Goal: Obtain resource: Download file/media

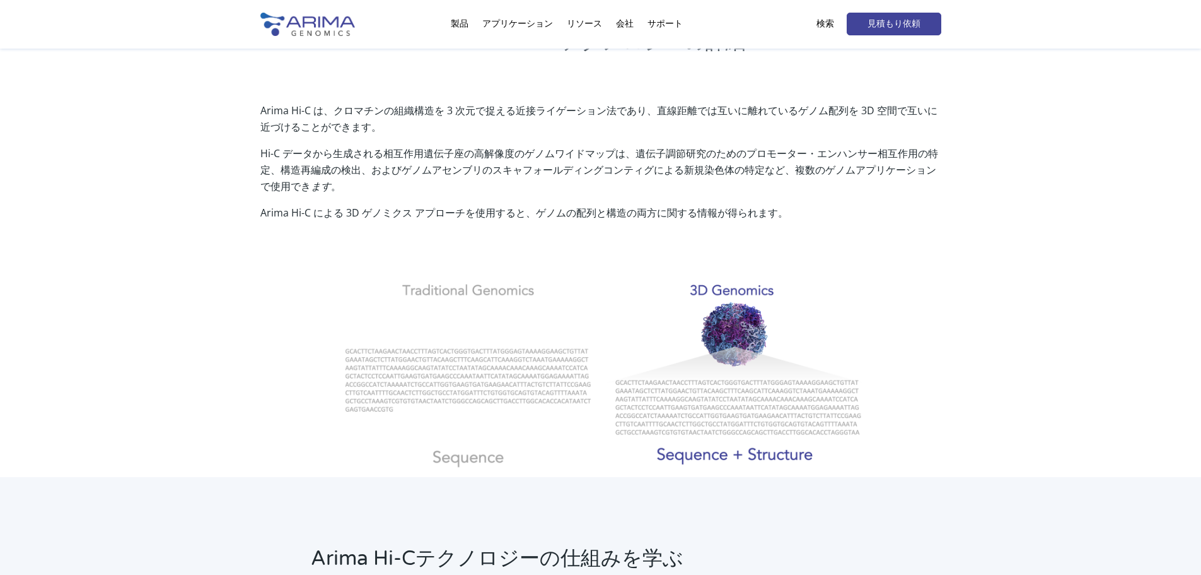
scroll to position [386, 0]
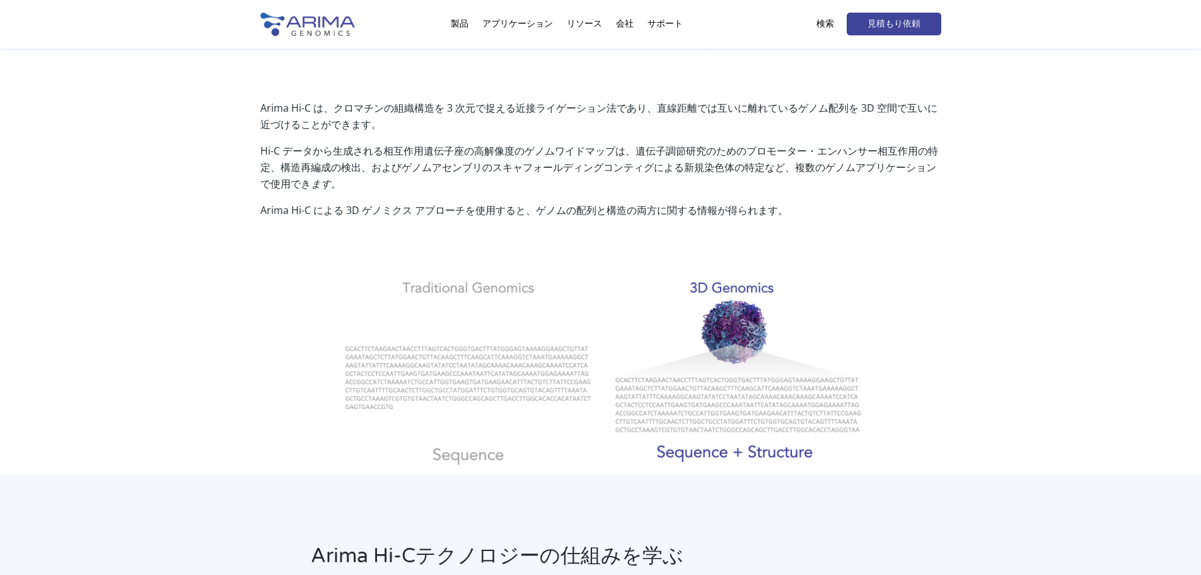
click at [1006, 393] on div "Arima Hi-C は、クロマチンの組織構造を 3 次元で捉える近接ライゲーション法であり、直線距離では互いに離れているゲノム配列を 3D 空間で互いに近づ…" at bounding box center [600, 278] width 1201 height 391
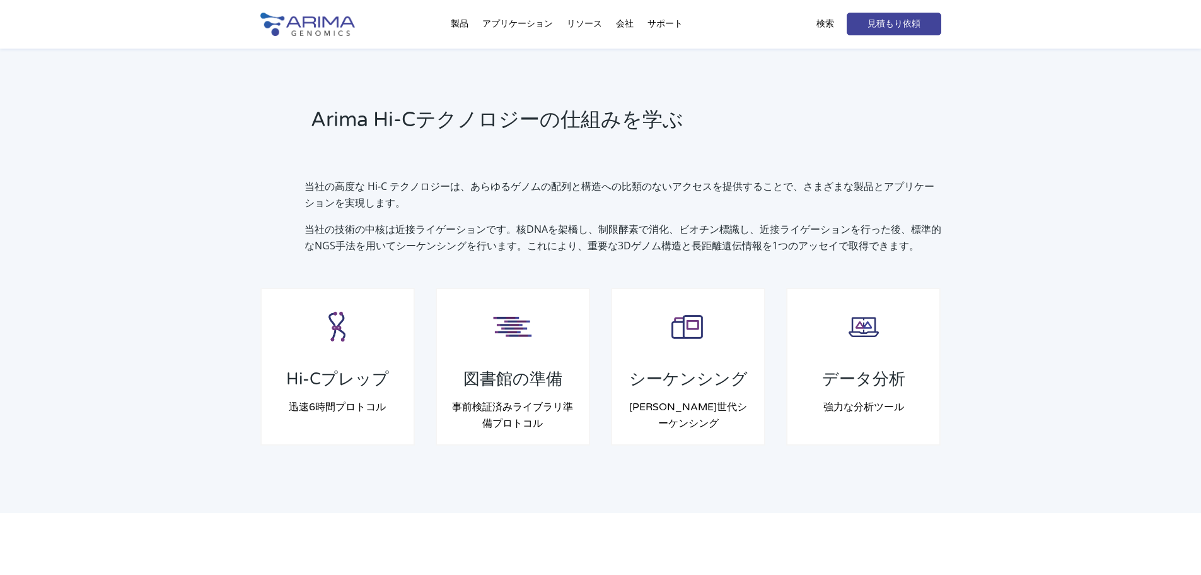
scroll to position [827, 0]
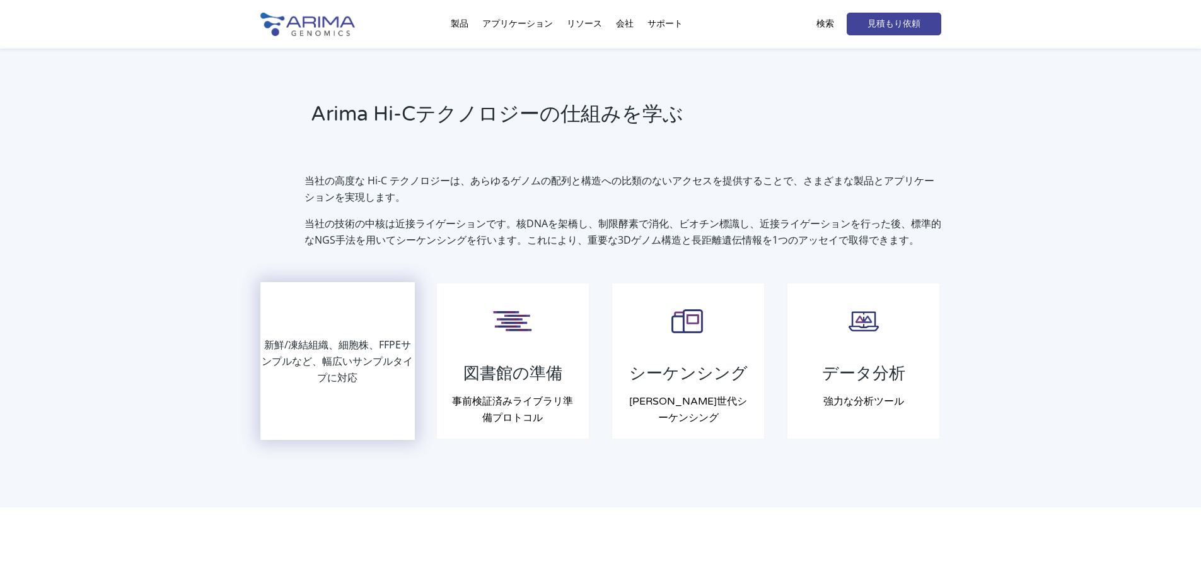
click at [358, 402] on div "新鮮/凍結組織、細胞株、FFPEサンプルなど、幅広いサンプルタイプに対応" at bounding box center [338, 360] width 153 height 155
click at [349, 359] on font "新鮮/凍結組織、細胞株、FFPEサンプルなど、幅広いサンプルタイプに対応" at bounding box center [337, 360] width 151 height 47
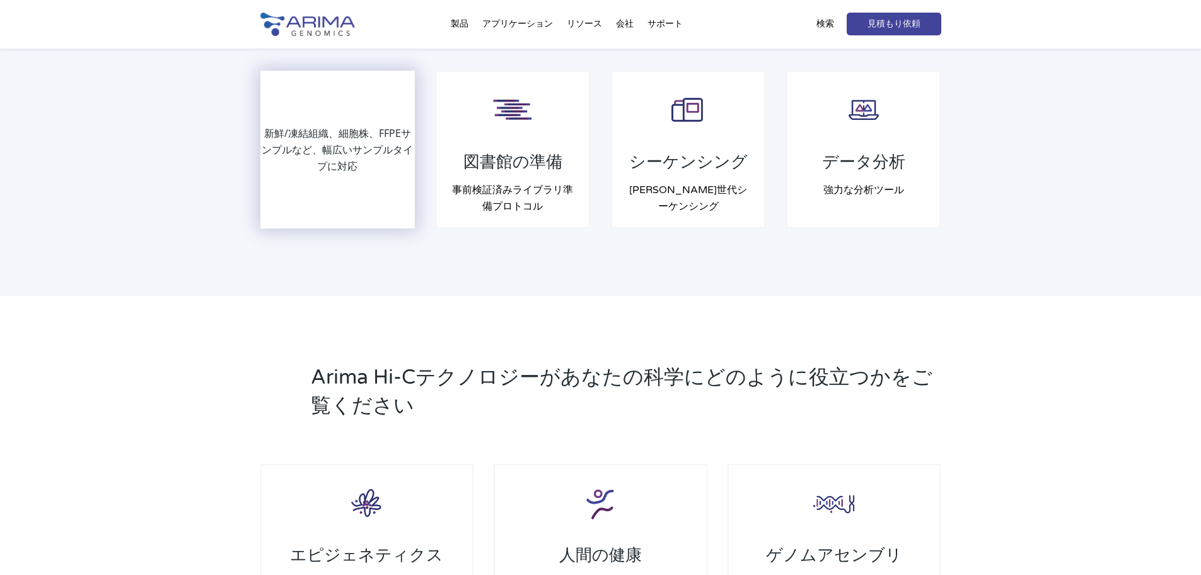
scroll to position [1029, 0]
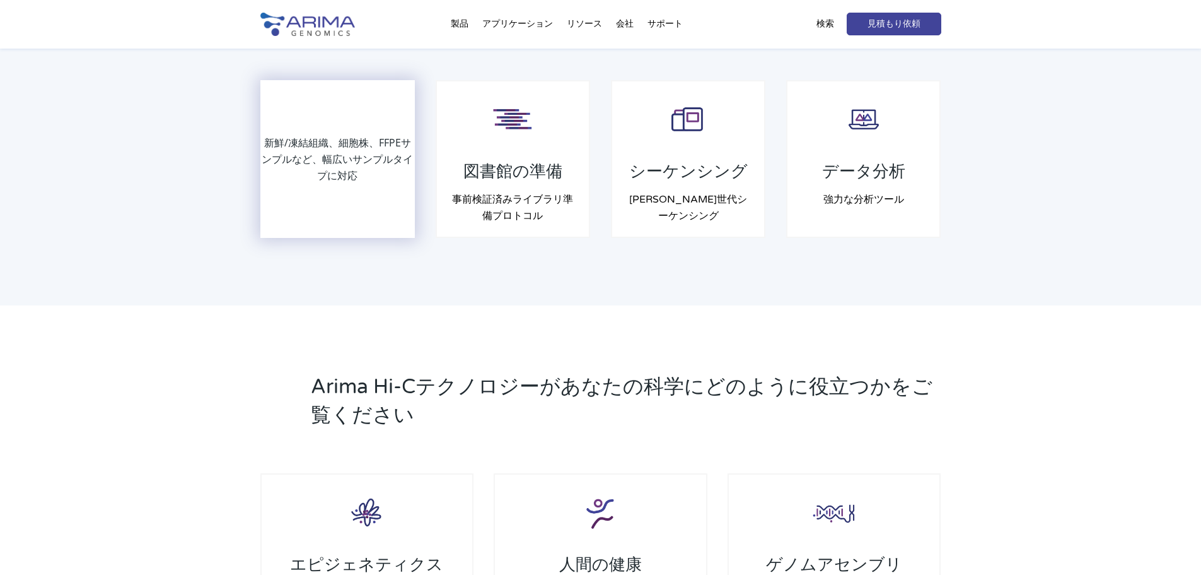
click at [342, 158] on font "新鮮/凍結組織、細胞株、FFPEサンプルなど、幅広いサンプルタイプに対応" at bounding box center [337, 159] width 151 height 47
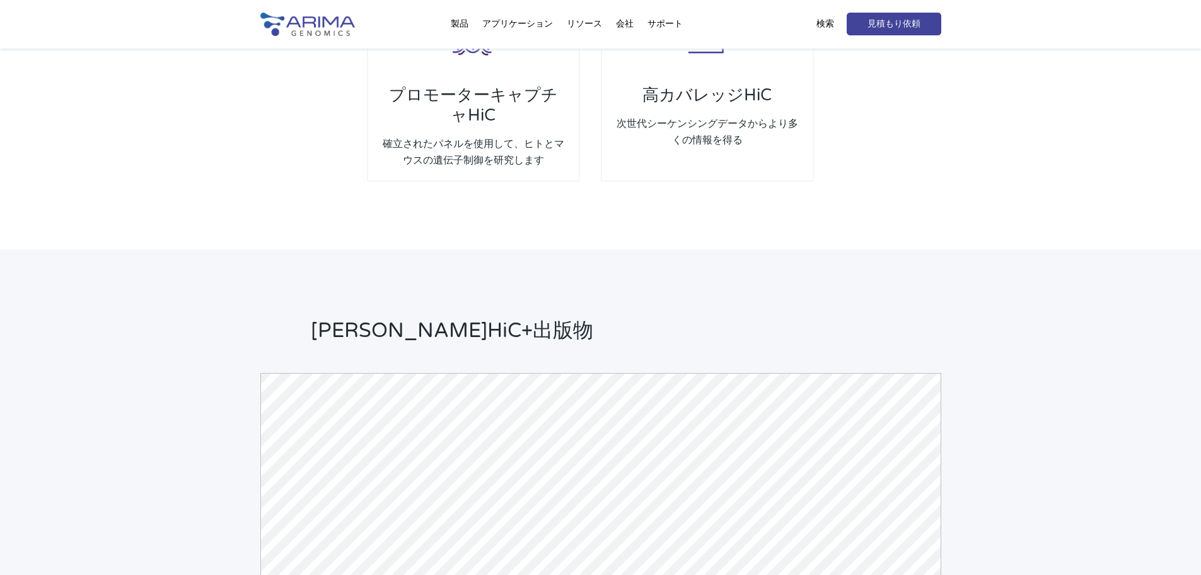
scroll to position [2656, 0]
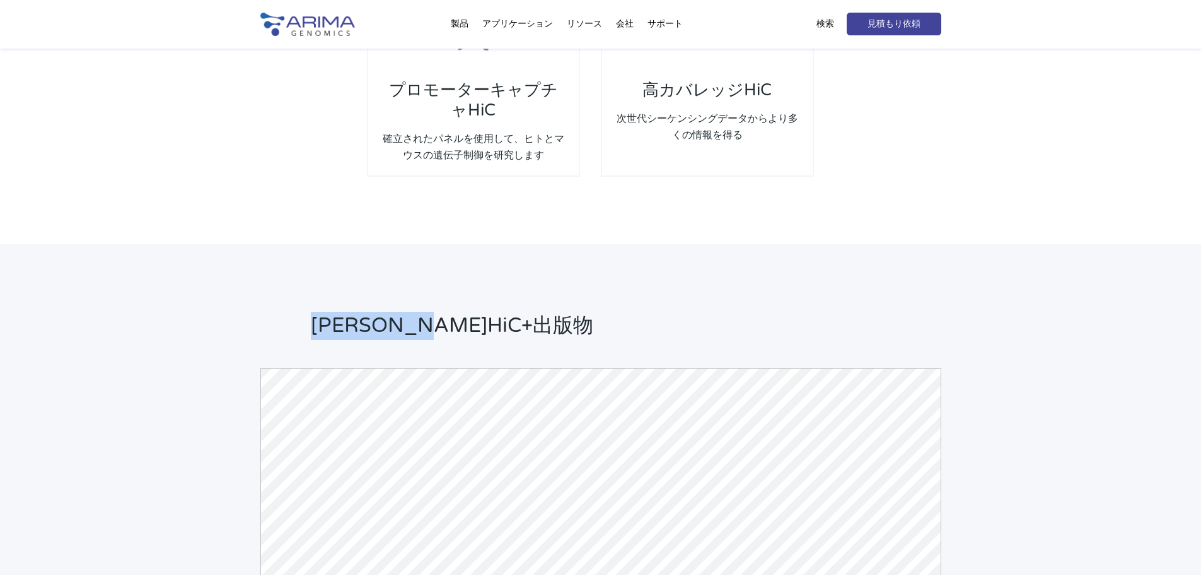
drag, startPoint x: 307, startPoint y: 322, endPoint x: 583, endPoint y: 315, distance: 276.9
click at [583, 315] on div "[PERSON_NAME]HiC+出版物" at bounding box center [600, 331] width 681 height 38
click at [583, 315] on h2 "[PERSON_NAME]HiC+出版物" at bounding box center [626, 331] width 631 height 38
drag, startPoint x: 572, startPoint y: 317, endPoint x: 160, endPoint y: 301, distance: 412.1
click at [160, 301] on div "[PERSON_NAME]HiC+出版物 Bioz提供 © [DATE] Biozで詳細を見る" at bounding box center [600, 569] width 1201 height 650
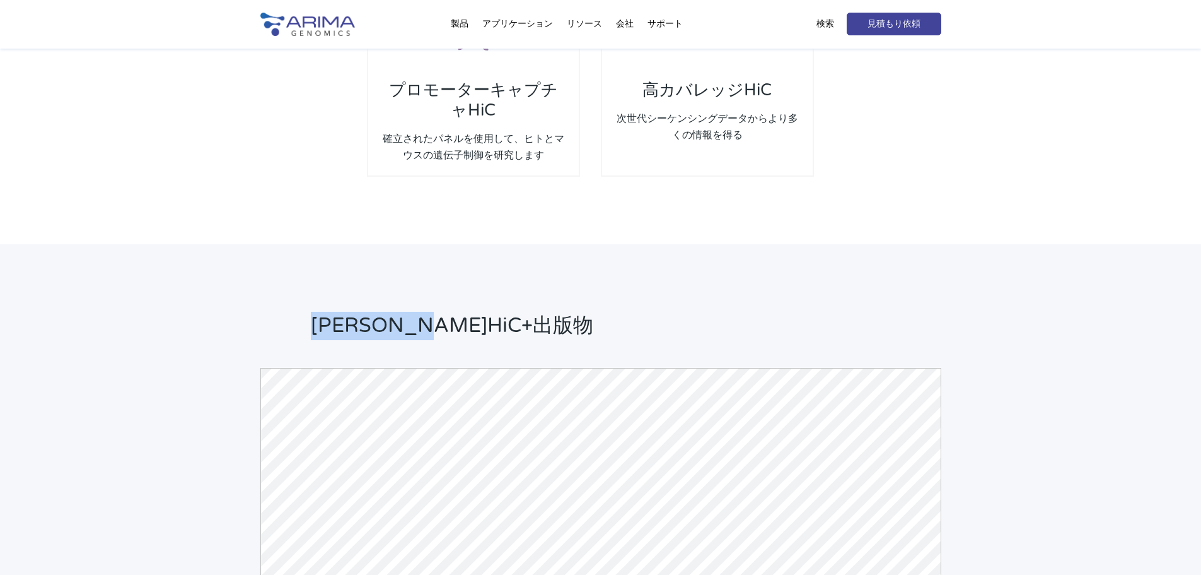
click at [160, 301] on div "[PERSON_NAME]HiC+出版物 Bioz提供 © [DATE] Biozで詳細を見る" at bounding box center [600, 569] width 1201 height 650
click at [587, 271] on div "[PERSON_NAME]HiC+出版物 Bioz提供 © [DATE] Biozで詳細を見る" at bounding box center [600, 569] width 1201 height 650
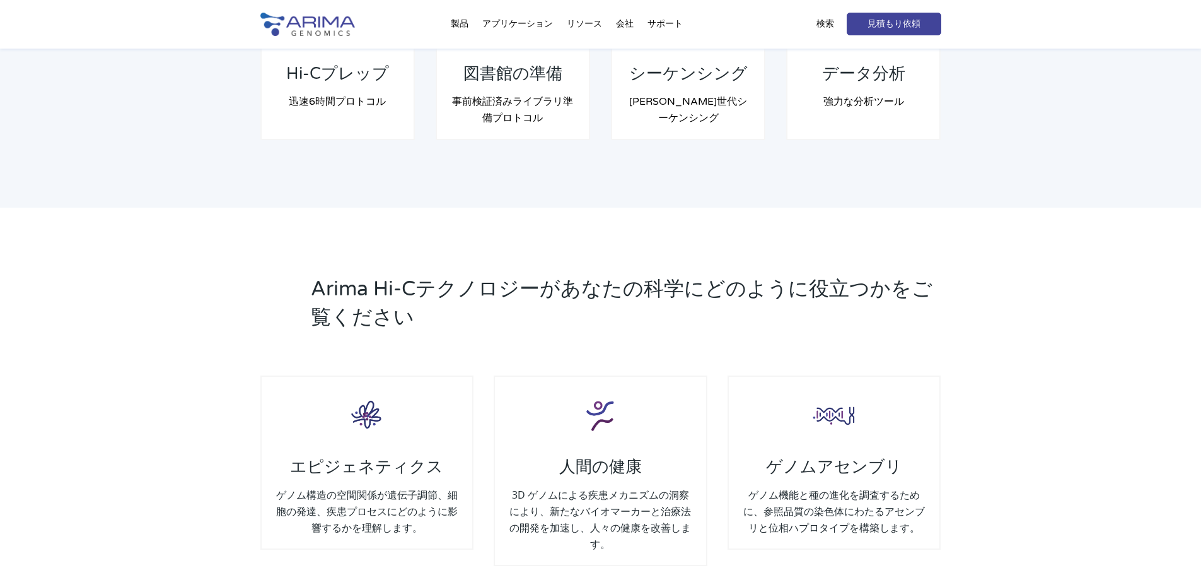
scroll to position [0, 0]
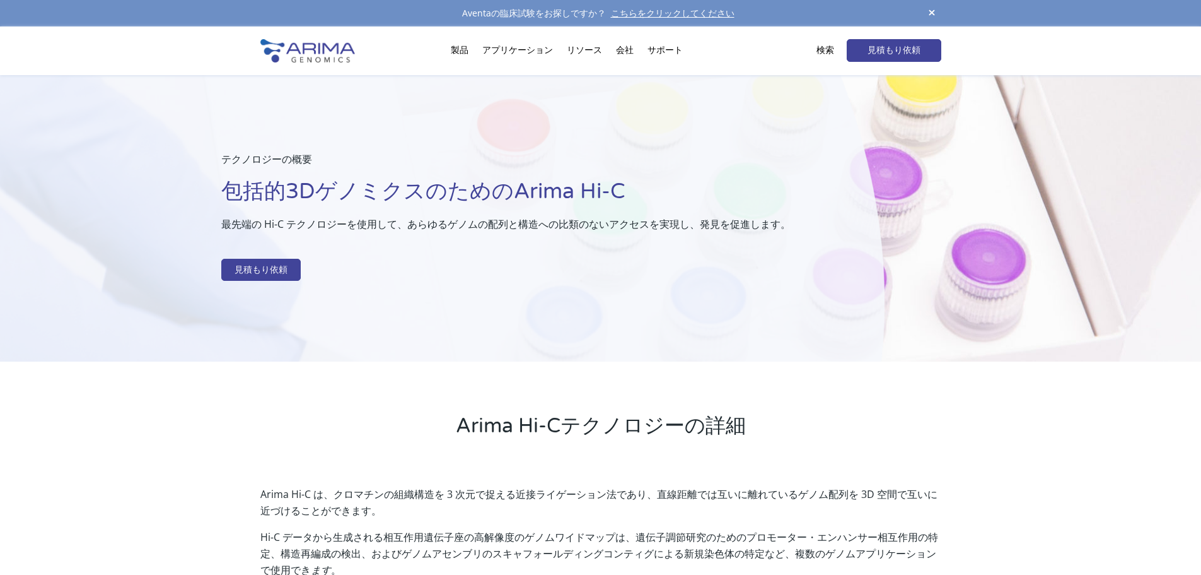
click at [929, 8] on span at bounding box center [932, 13] width 19 height 17
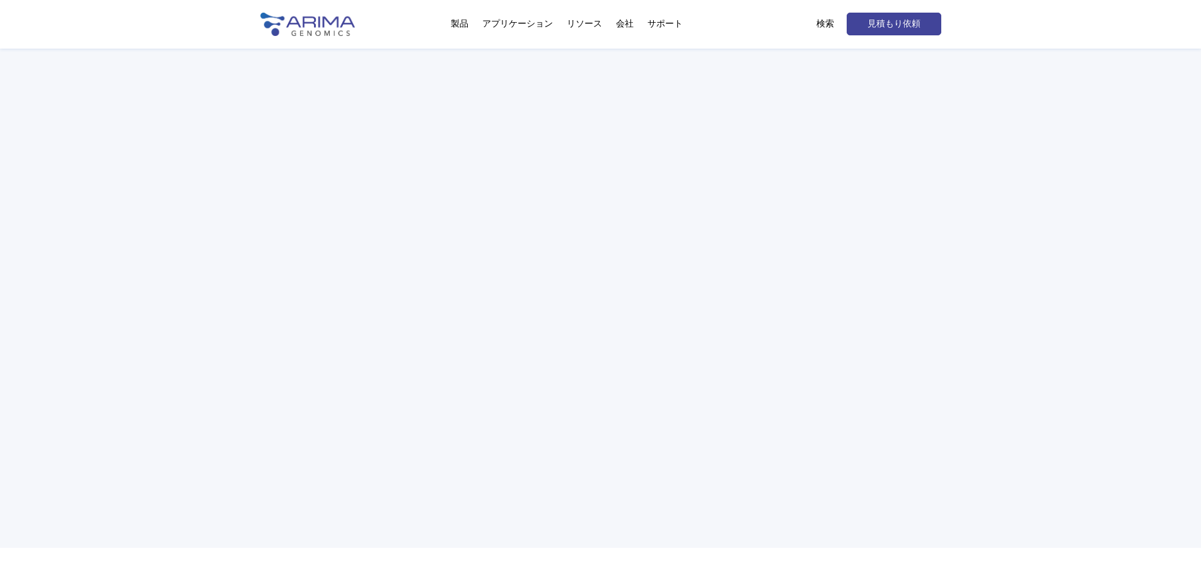
scroll to position [1781, 0]
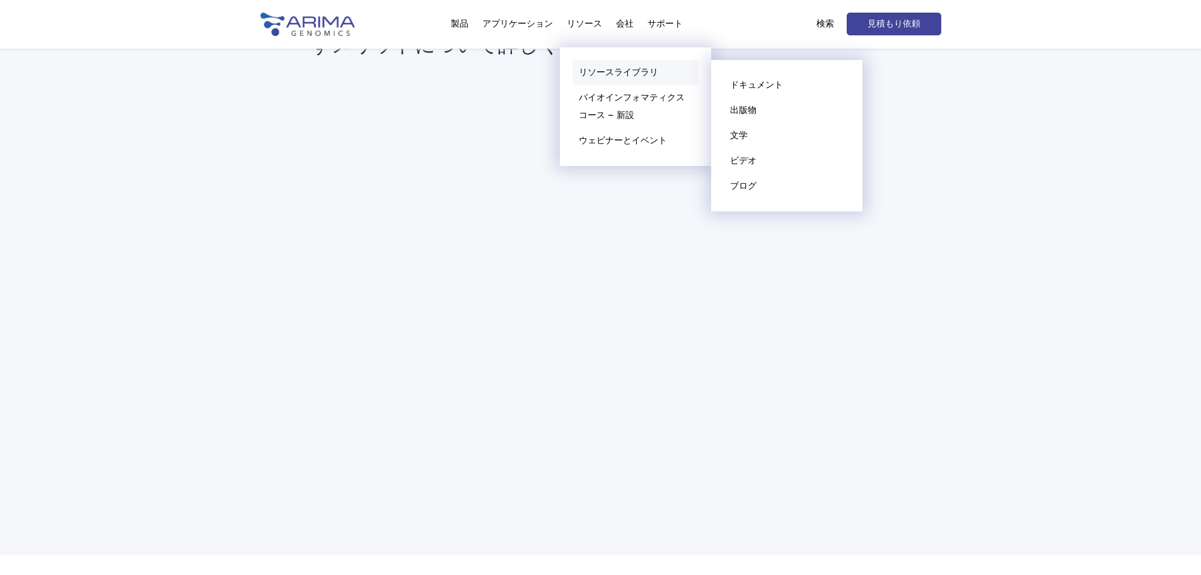
click at [588, 73] on font "リソースライブラリ" at bounding box center [618, 72] width 79 height 11
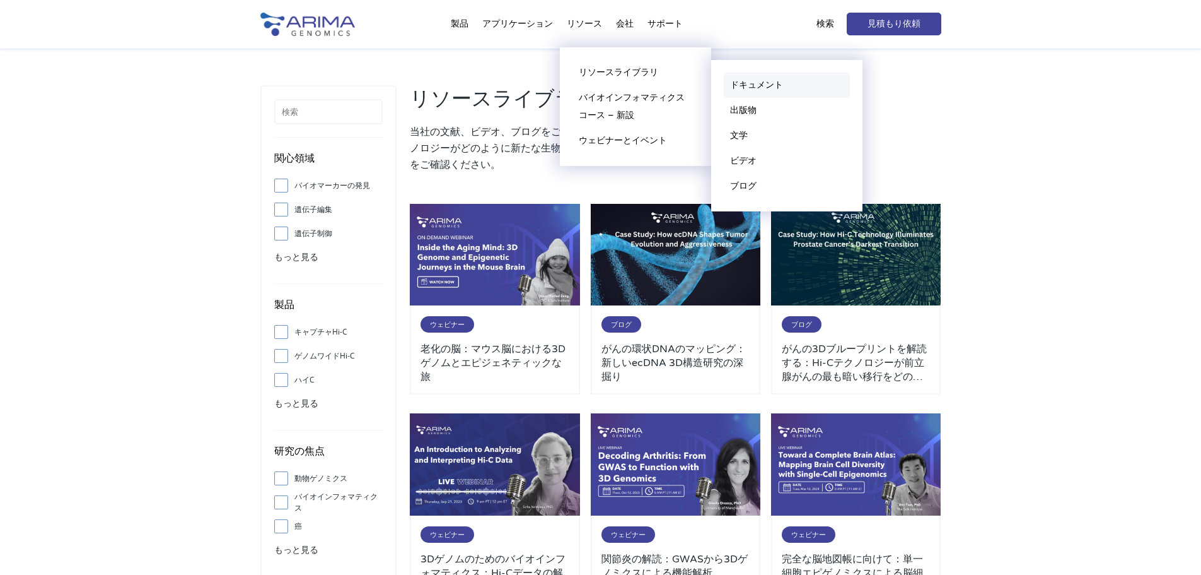
click at [744, 79] on link "ドキュメント" at bounding box center [787, 85] width 126 height 25
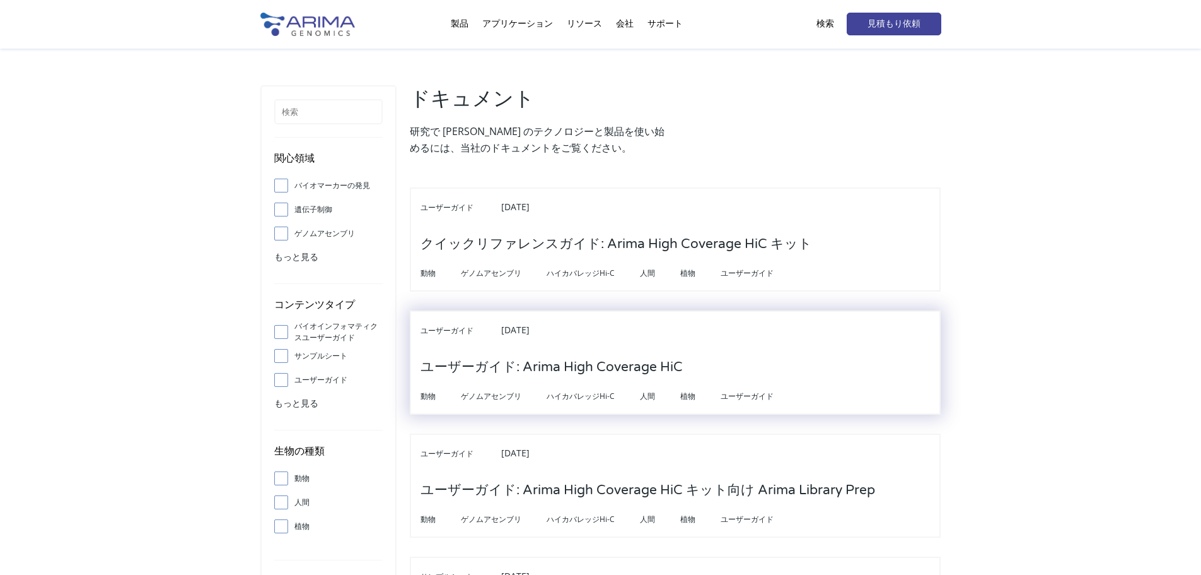
click at [650, 371] on font "ユーザーガイド: Arima High Coverage HiC" at bounding box center [552, 367] width 262 height 16
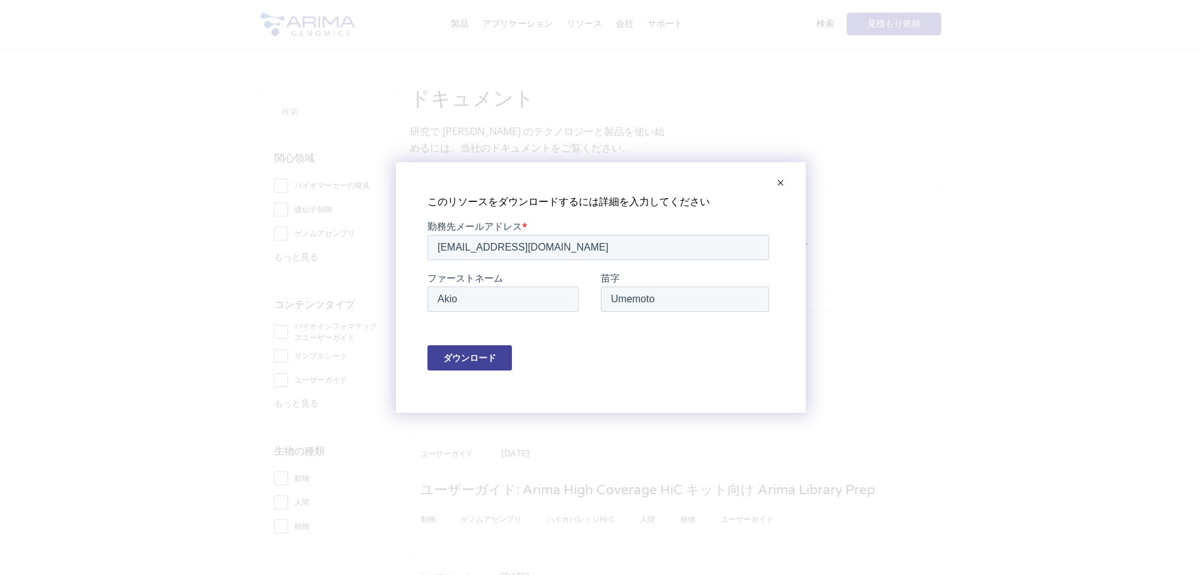
click at [780, 185] on span at bounding box center [780, 183] width 25 height 30
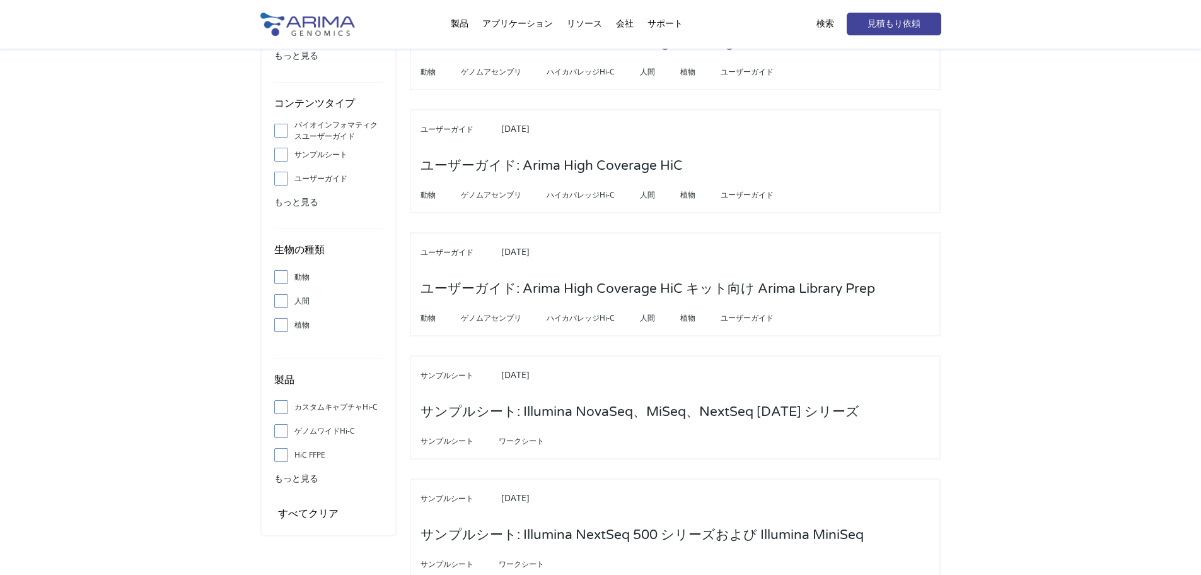
scroll to position [202, 0]
click at [286, 299] on span at bounding box center [284, 300] width 20 height 14
click at [285, 299] on input "人間" at bounding box center [281, 300] width 8 height 8
checkbox input "true"
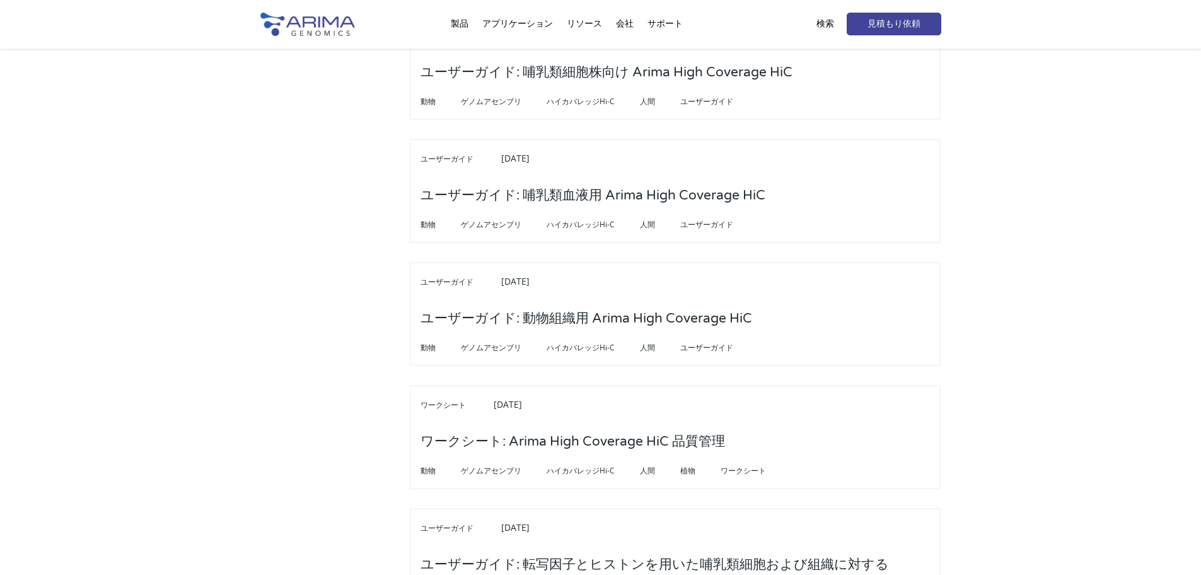
scroll to position [3986, 0]
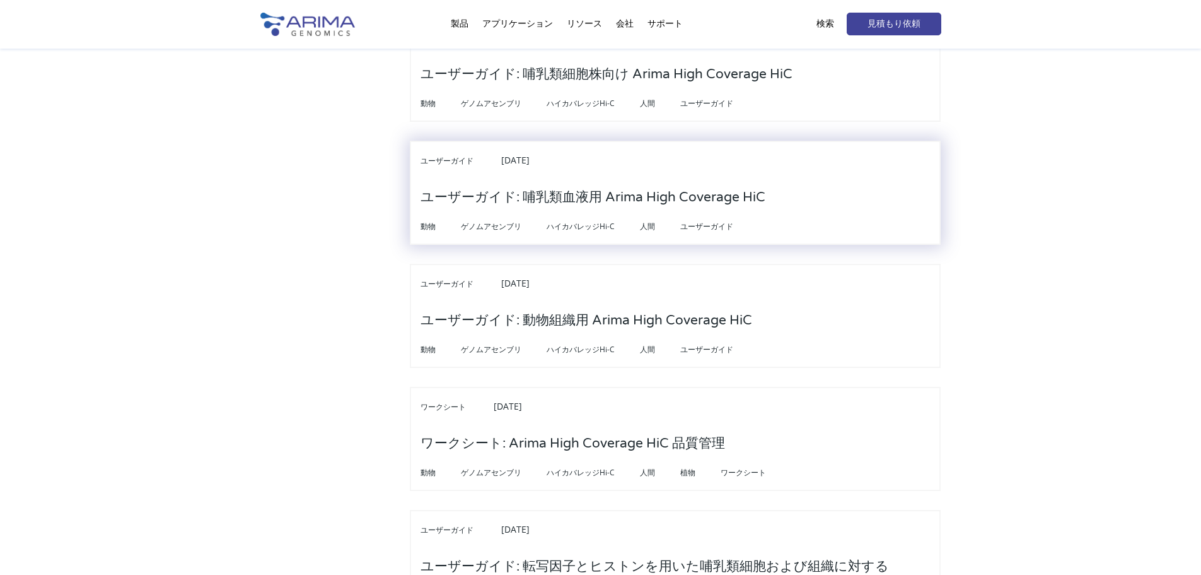
click at [604, 189] on font "ユーザーガイド: 哺乳類血液用 Arima High Coverage HiC" at bounding box center [593, 197] width 345 height 16
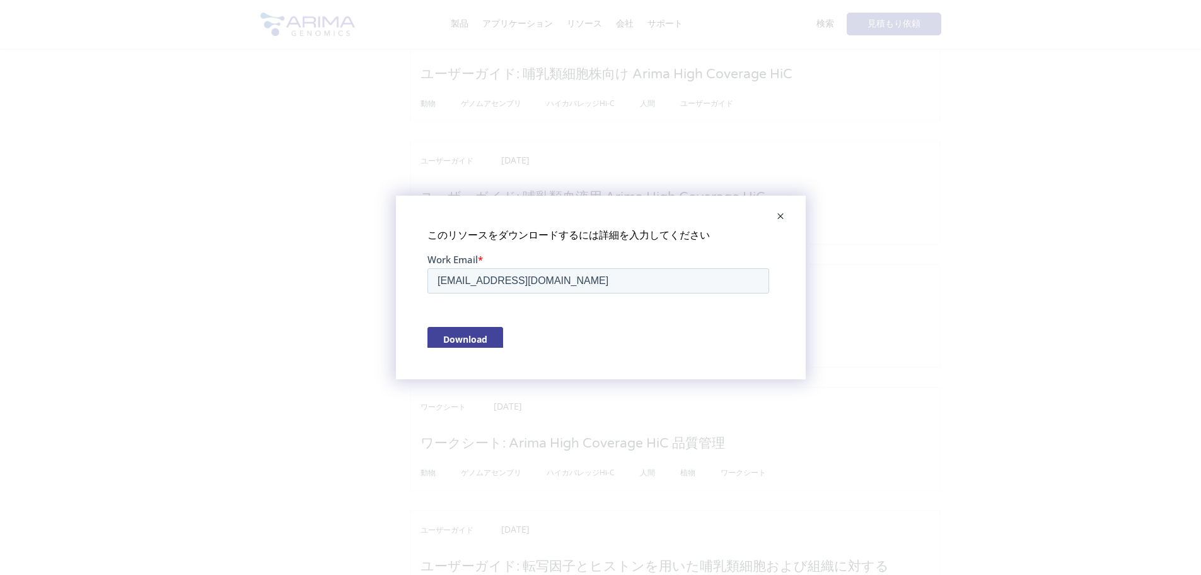
scroll to position [0, 0]
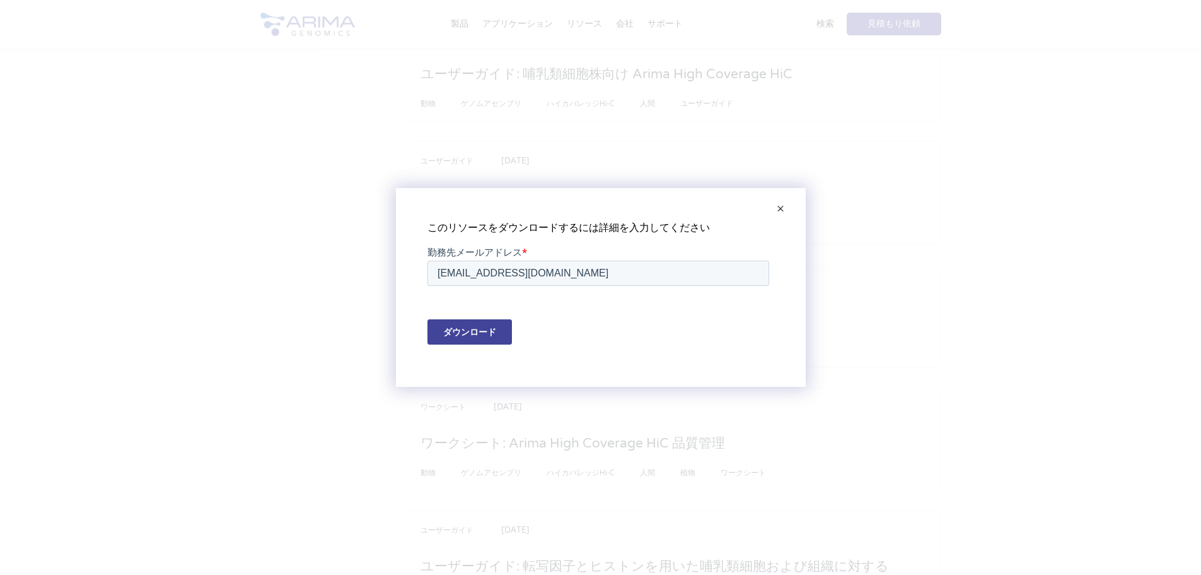
click at [479, 336] on input "ダウンロード" at bounding box center [469, 331] width 85 height 25
type input "Download"
